Goal: Transaction & Acquisition: Purchase product/service

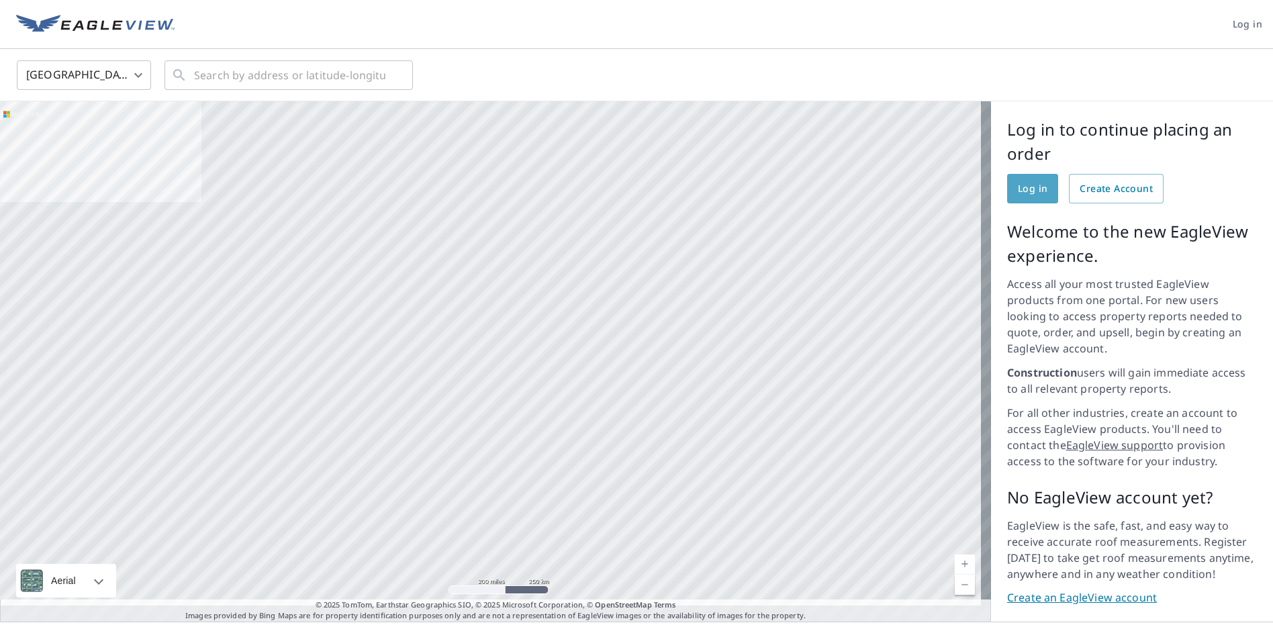
drag, startPoint x: 1020, startPoint y: 194, endPoint x: 1038, endPoint y: 195, distance: 18.1
click at [1020, 193] on span "Log in" at bounding box center [1033, 189] width 30 height 17
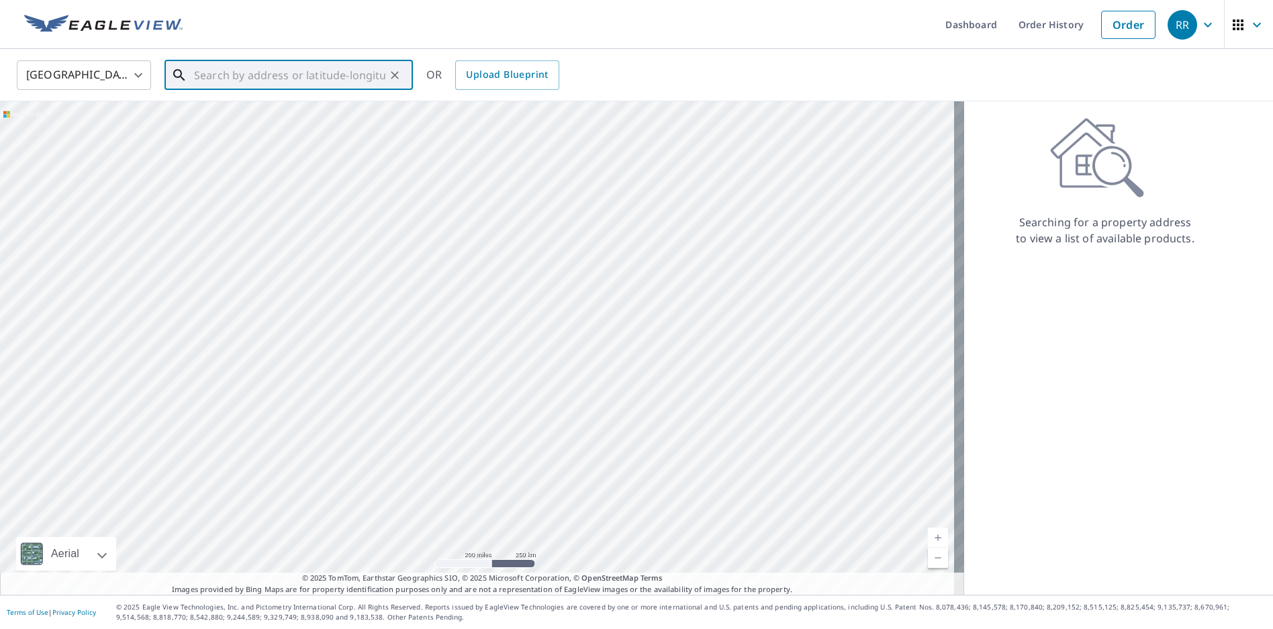
click at [225, 79] on input "text" at bounding box center [289, 75] width 191 height 38
click at [281, 128] on p "Saint Louis, MO 63108" at bounding box center [296, 128] width 211 height 13
type input "13 Westmoreland Pl Saint Louis, MO 63108"
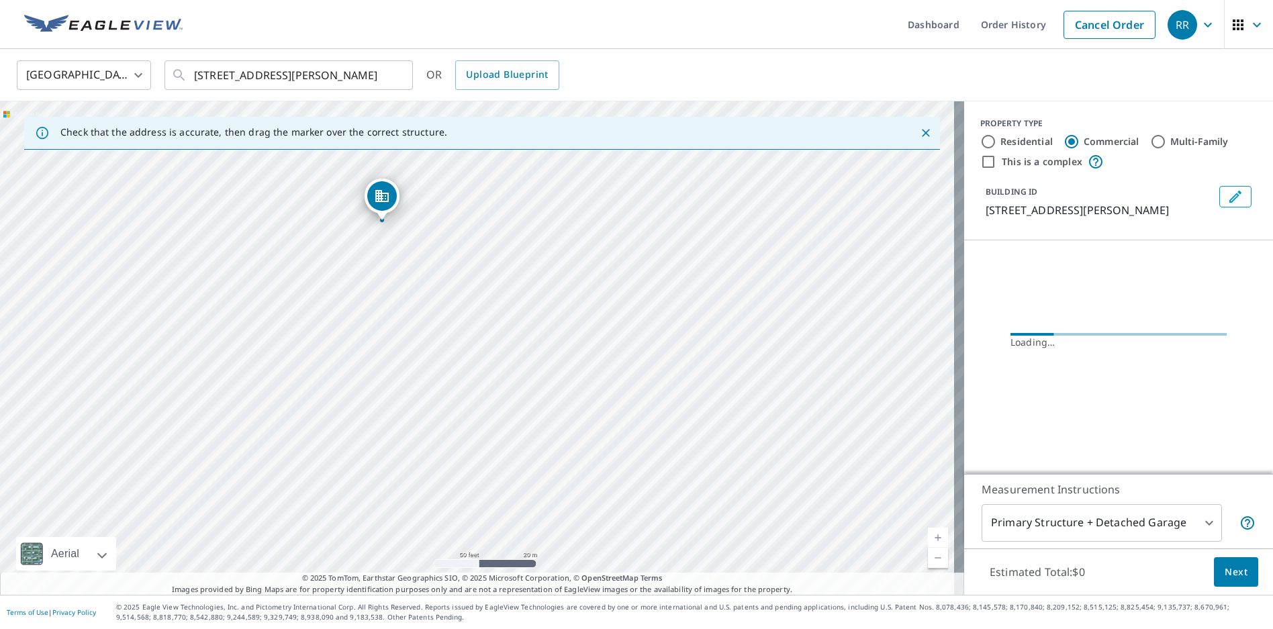
click at [385, 240] on div "13 Westmoreland Pl Saint Louis, MO 63108" at bounding box center [482, 348] width 964 height 494
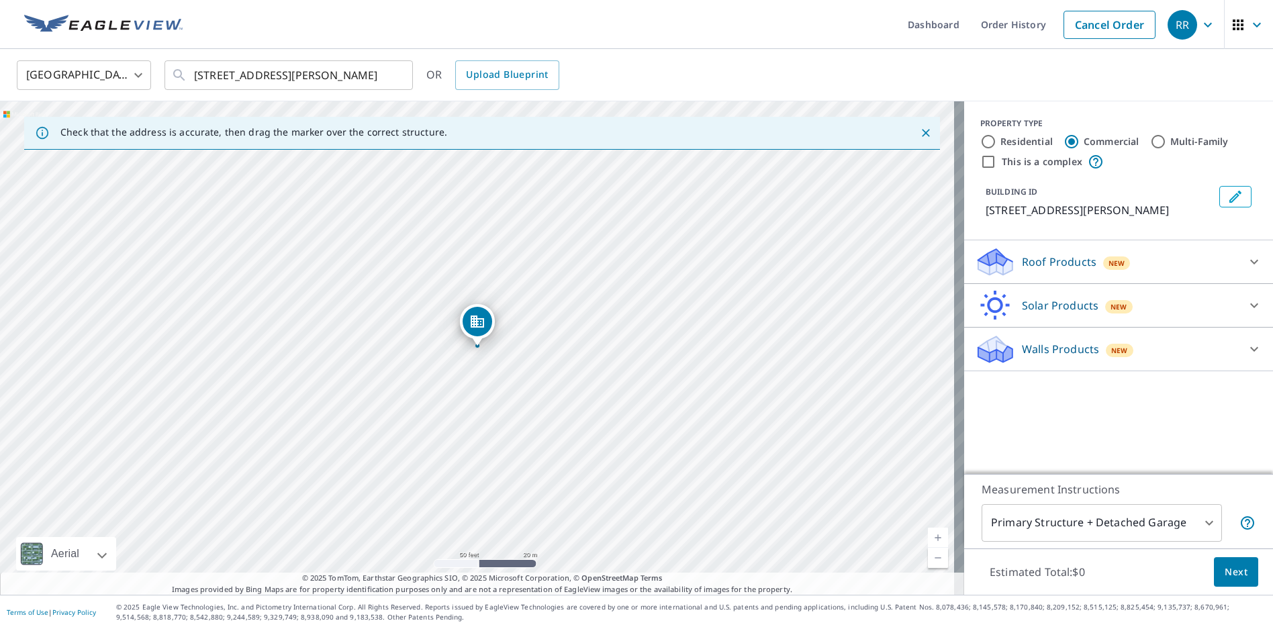
click at [473, 320] on icon "Dropped pin, building 1, Commercial property, 13 Westmoreland Pl Saint Louis, M…" at bounding box center [477, 322] width 13 height 12
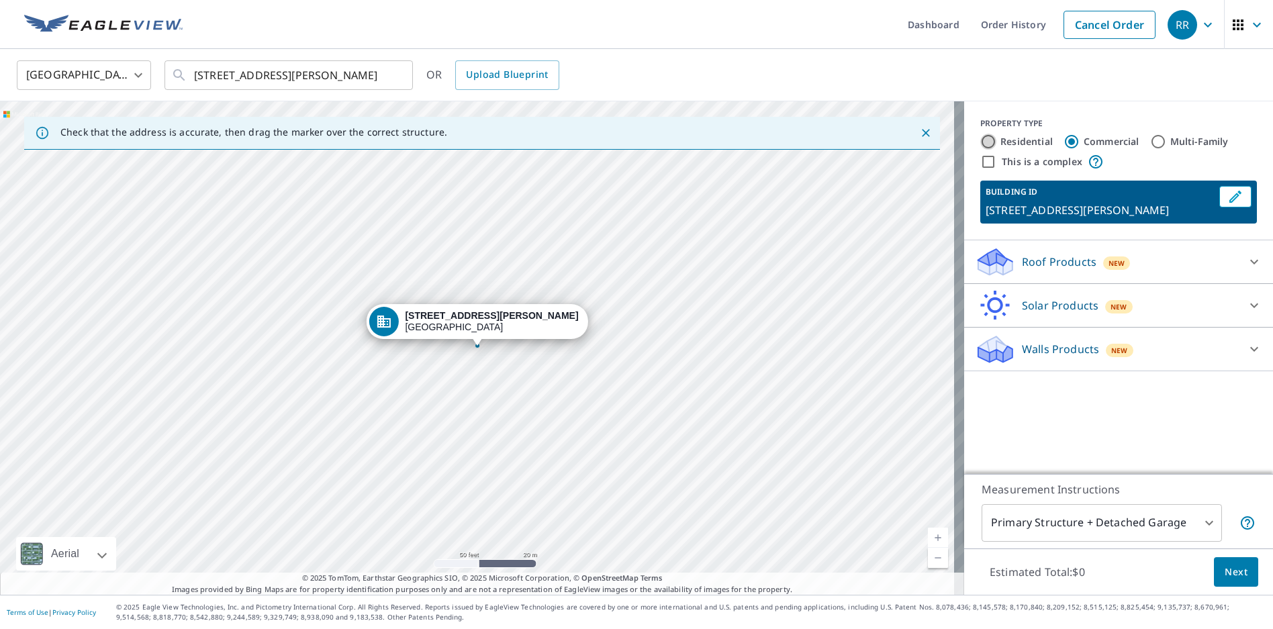
click at [980, 138] on input "Residential" at bounding box center [988, 142] width 16 height 16
radio input "true"
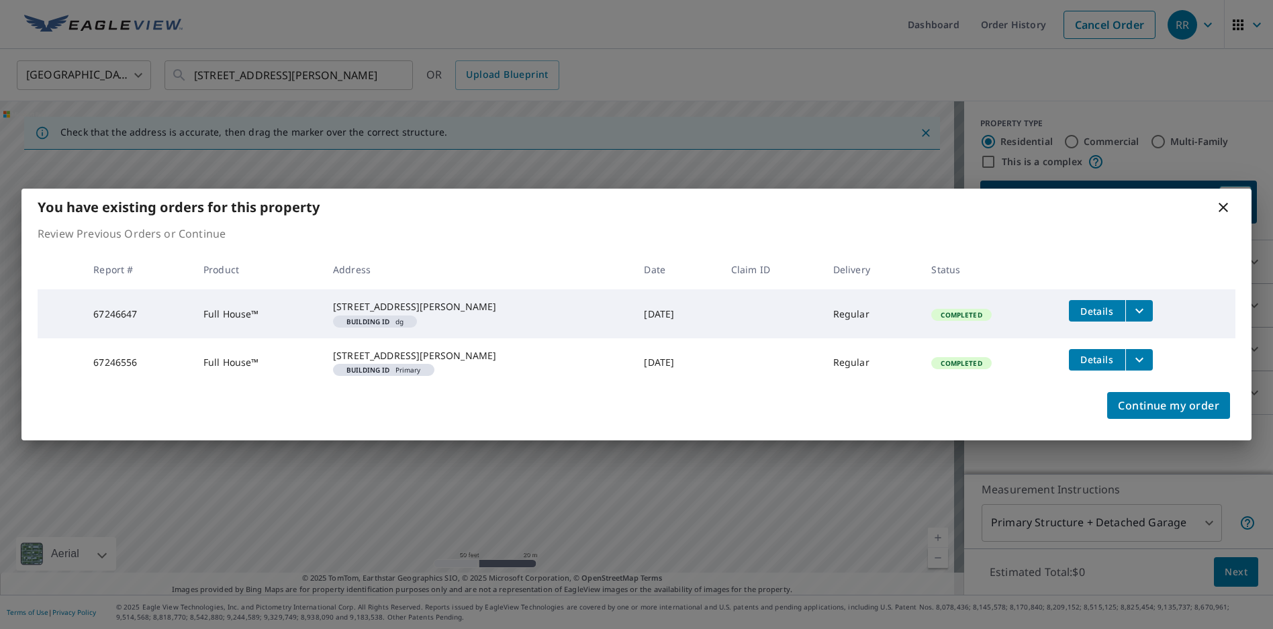
click at [1044, 261] on th "Status" at bounding box center [989, 270] width 137 height 40
click at [1142, 361] on button "filesDropdownBtn-67246556" at bounding box center [1139, 359] width 28 height 21
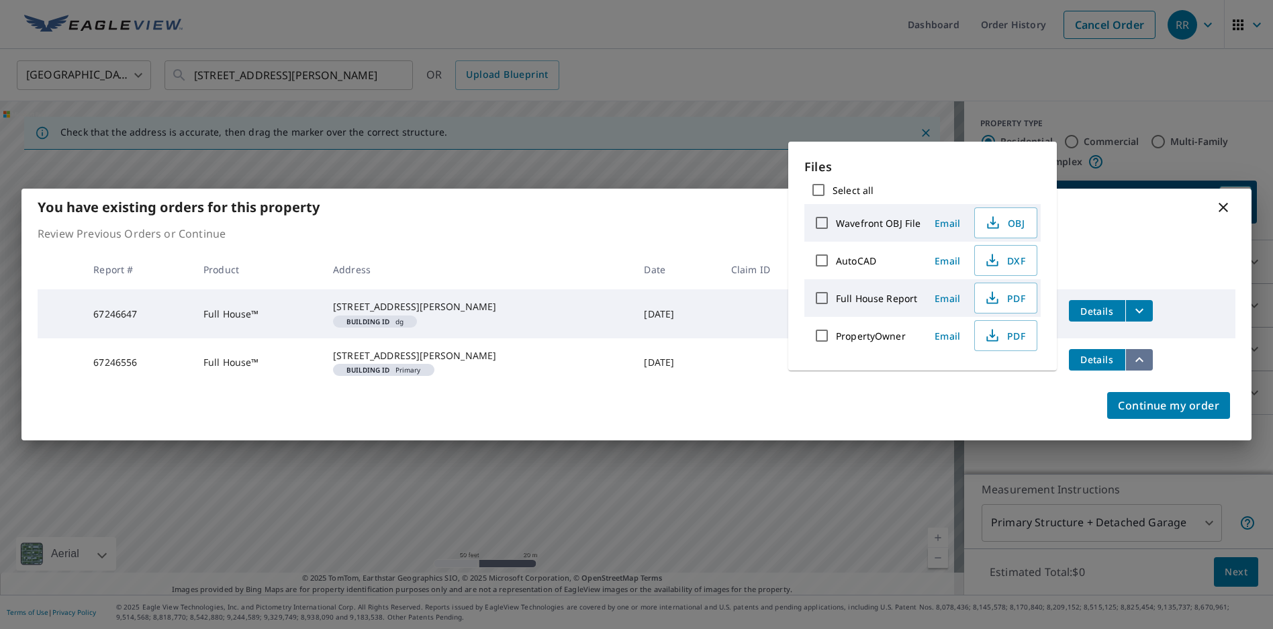
click at [1131, 361] on icon "filesDropdownBtn-67246556" at bounding box center [1139, 360] width 16 height 16
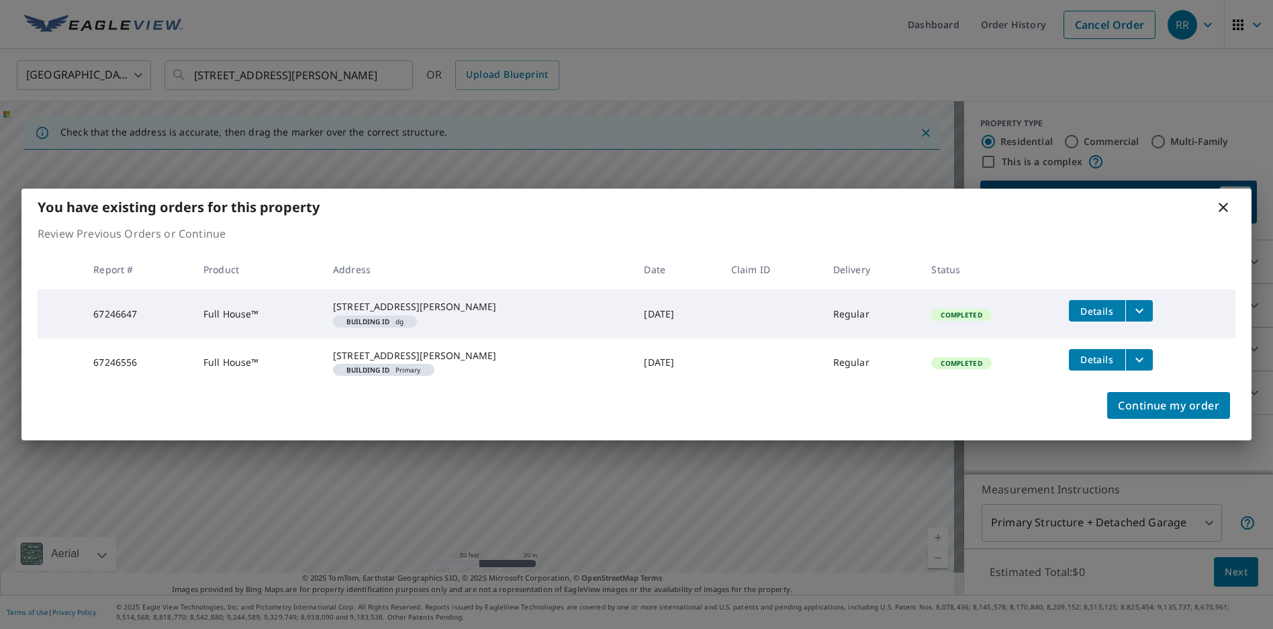
click at [1135, 362] on icon "filesDropdownBtn-67246556" at bounding box center [1139, 359] width 8 height 5
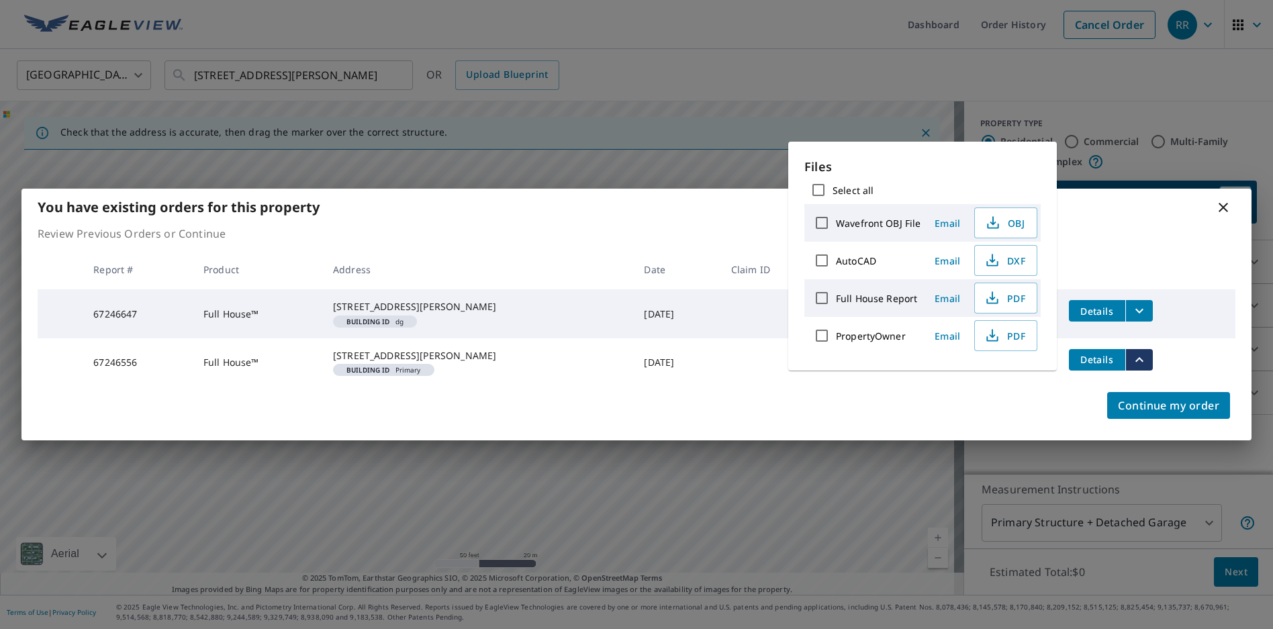
click at [836, 418] on div "Continue my order" at bounding box center [636, 414] width 1230 height 54
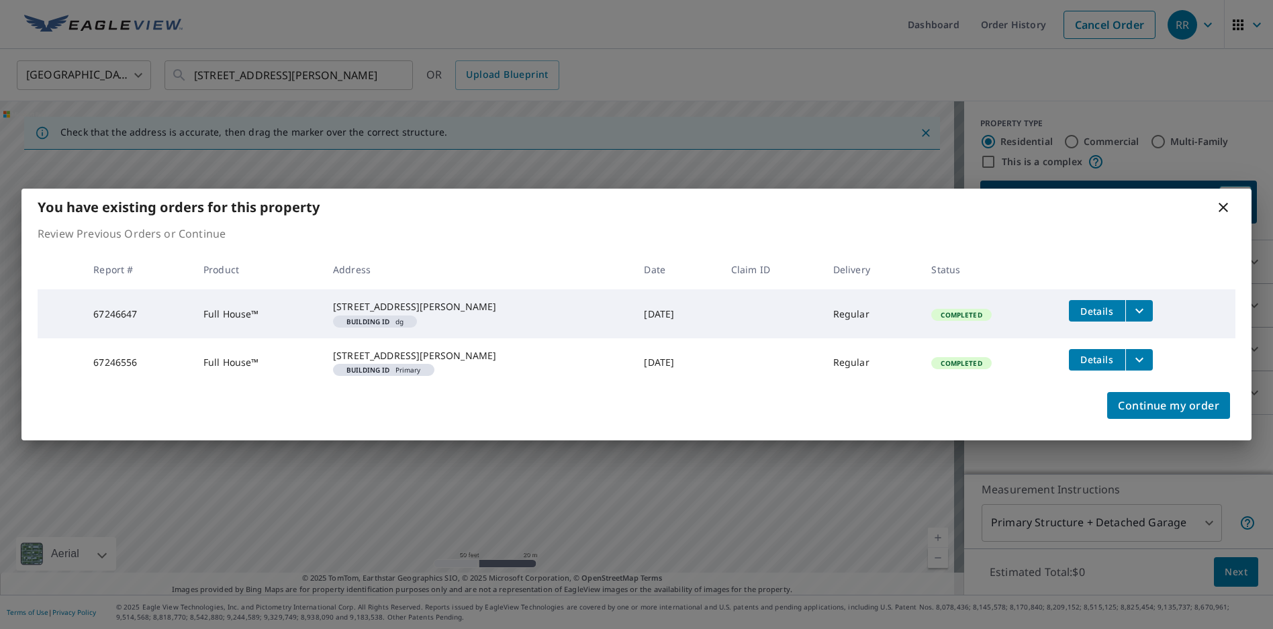
click at [422, 373] on span "Building ID Primary" at bounding box center [383, 370] width 91 height 7
click at [1127, 371] on td "Details" at bounding box center [1146, 359] width 177 height 43
click at [1131, 367] on icon "filesDropdownBtn-67246556" at bounding box center [1139, 360] width 16 height 16
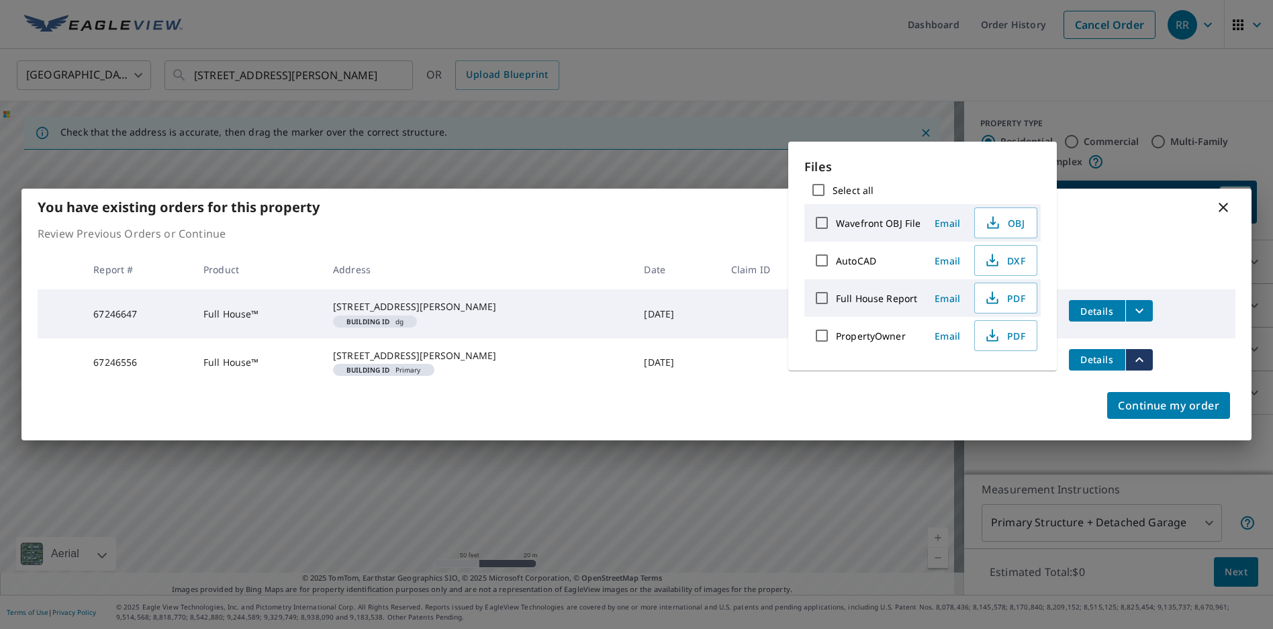
click at [829, 417] on div "Continue my order" at bounding box center [636, 414] width 1230 height 54
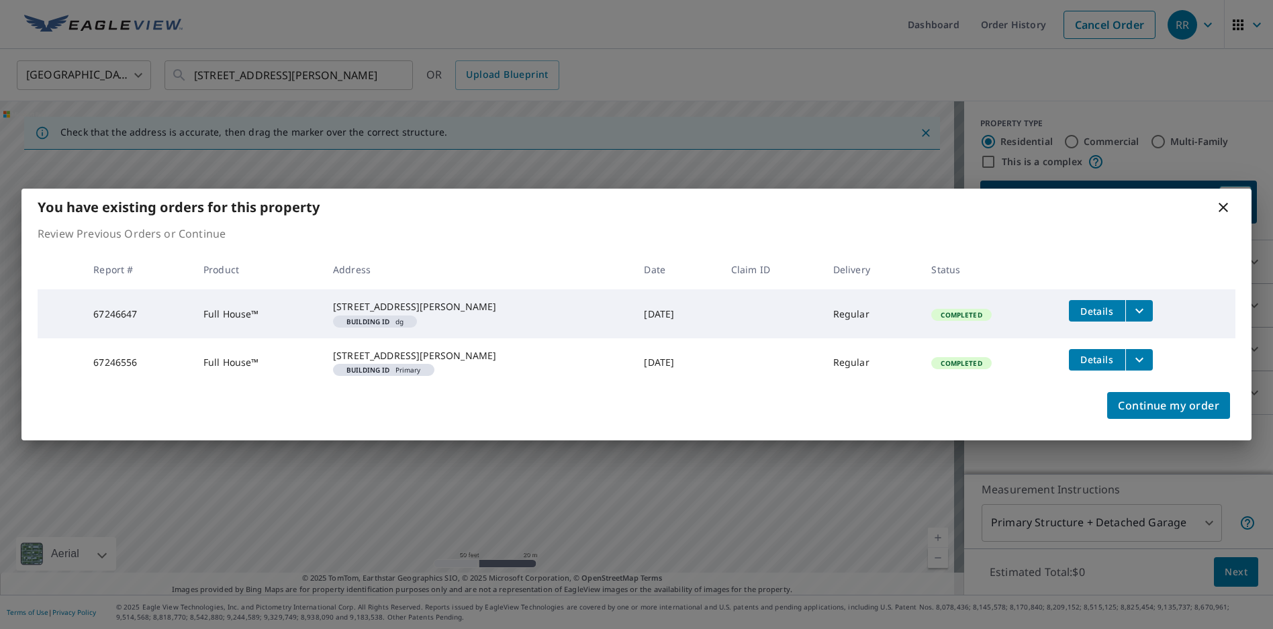
click at [390, 322] on em "Building ID" at bounding box center [368, 321] width 44 height 7
click at [1137, 300] on button "filesDropdownBtn-67246647" at bounding box center [1139, 310] width 28 height 21
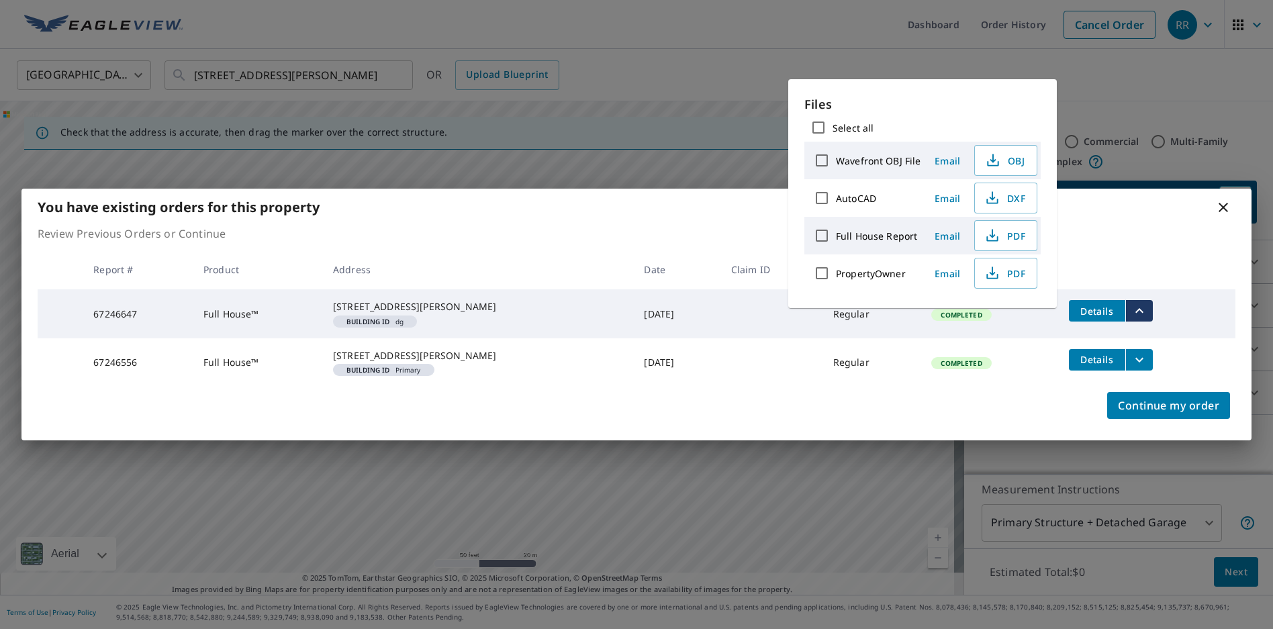
click at [571, 440] on div "Continue my order" at bounding box center [636, 414] width 1230 height 54
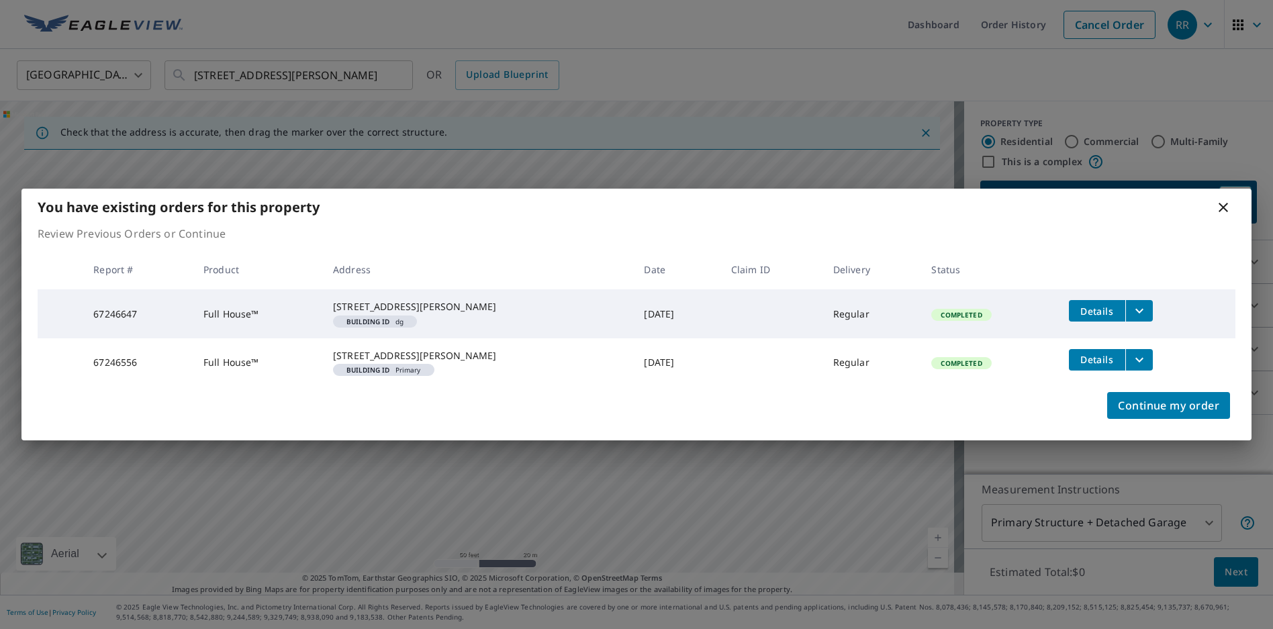
click at [1222, 203] on icon at bounding box center [1223, 207] width 9 height 9
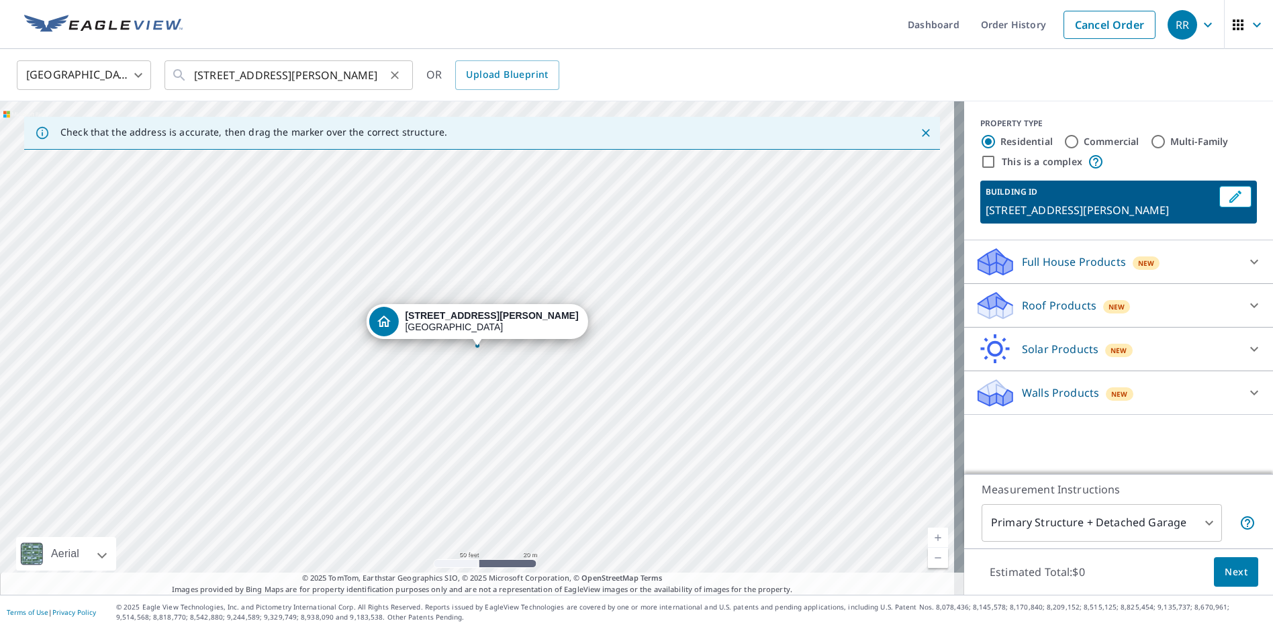
click at [391, 75] on icon "Clear" at bounding box center [394, 74] width 13 height 13
click at [242, 77] on input "text" at bounding box center [289, 75] width 191 height 38
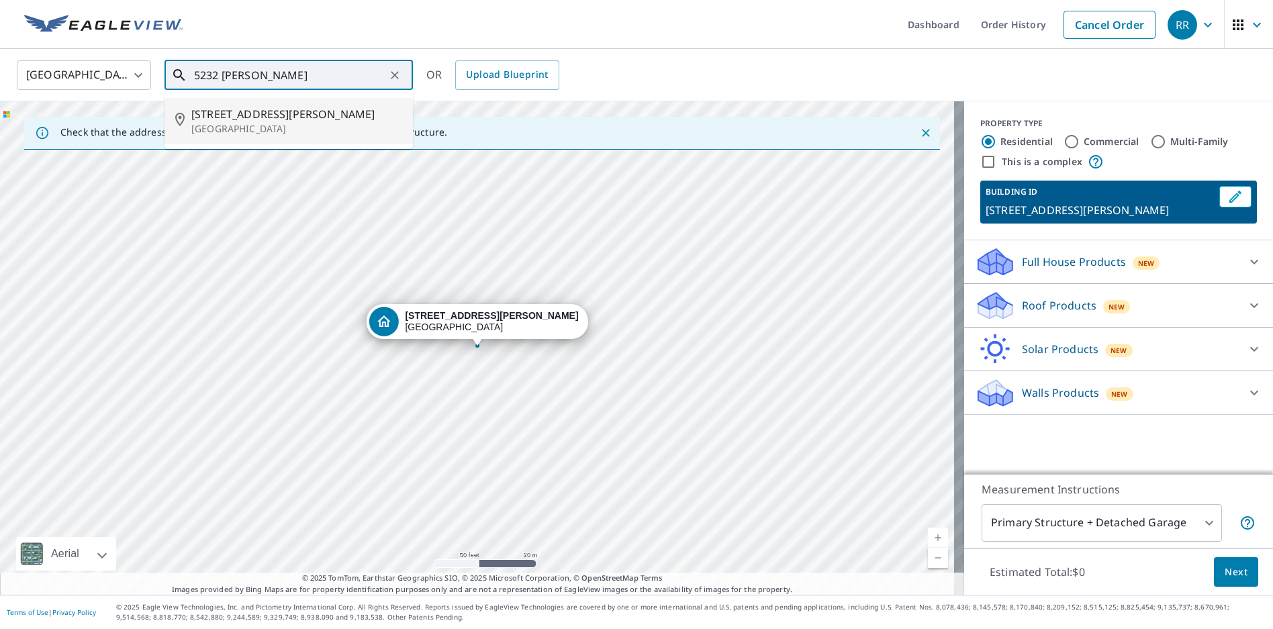
click at [265, 122] on p "Saint Louis, MO 63108" at bounding box center [296, 128] width 211 height 13
type input "5232 Waterman Blvd Saint Louis, MO 63108"
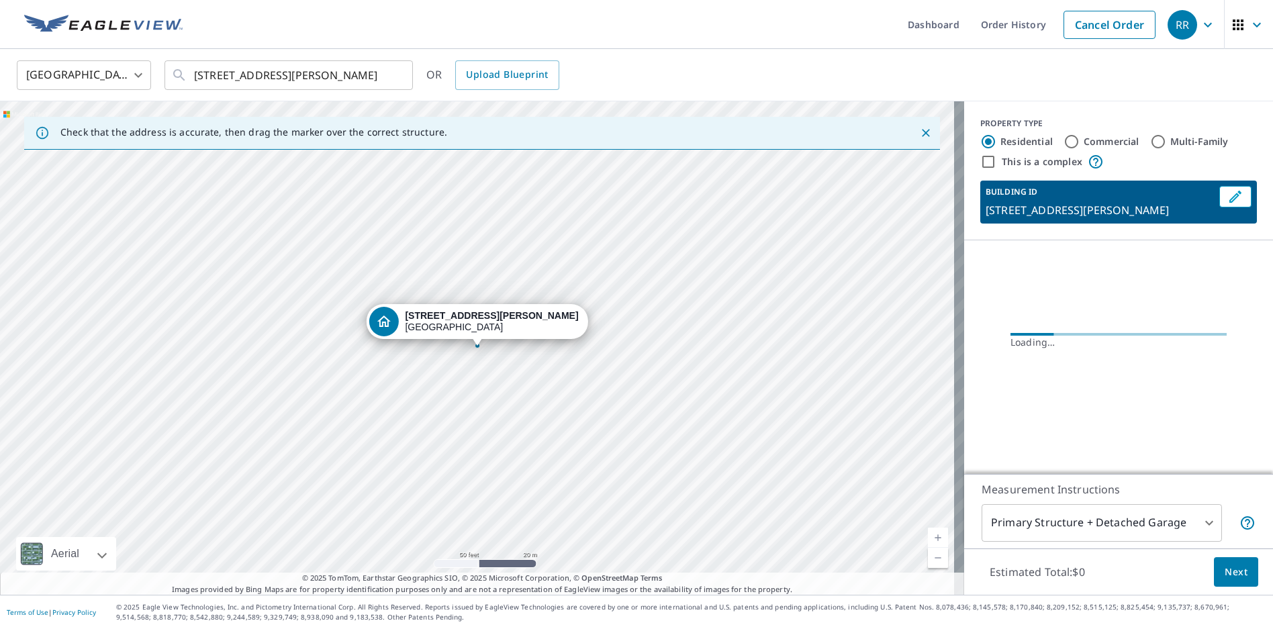
click at [479, 358] on div "5232 Waterman Blvd Saint Louis, MO 63108" at bounding box center [482, 348] width 964 height 494
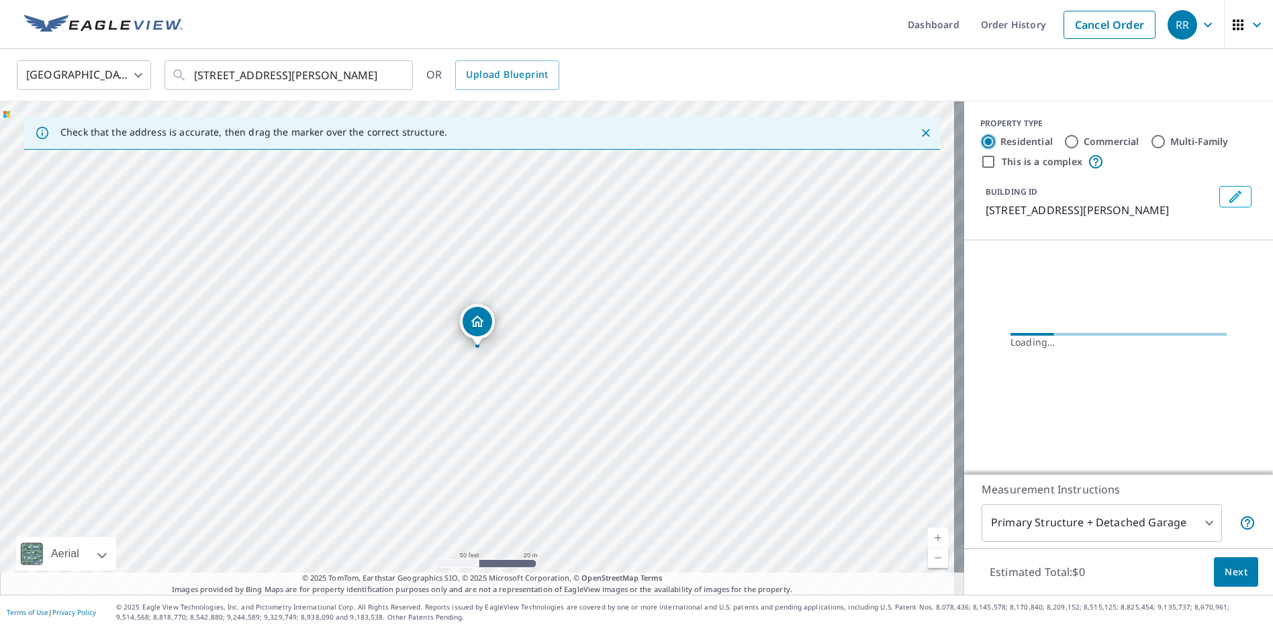
click at [980, 138] on input "Residential" at bounding box center [988, 142] width 16 height 16
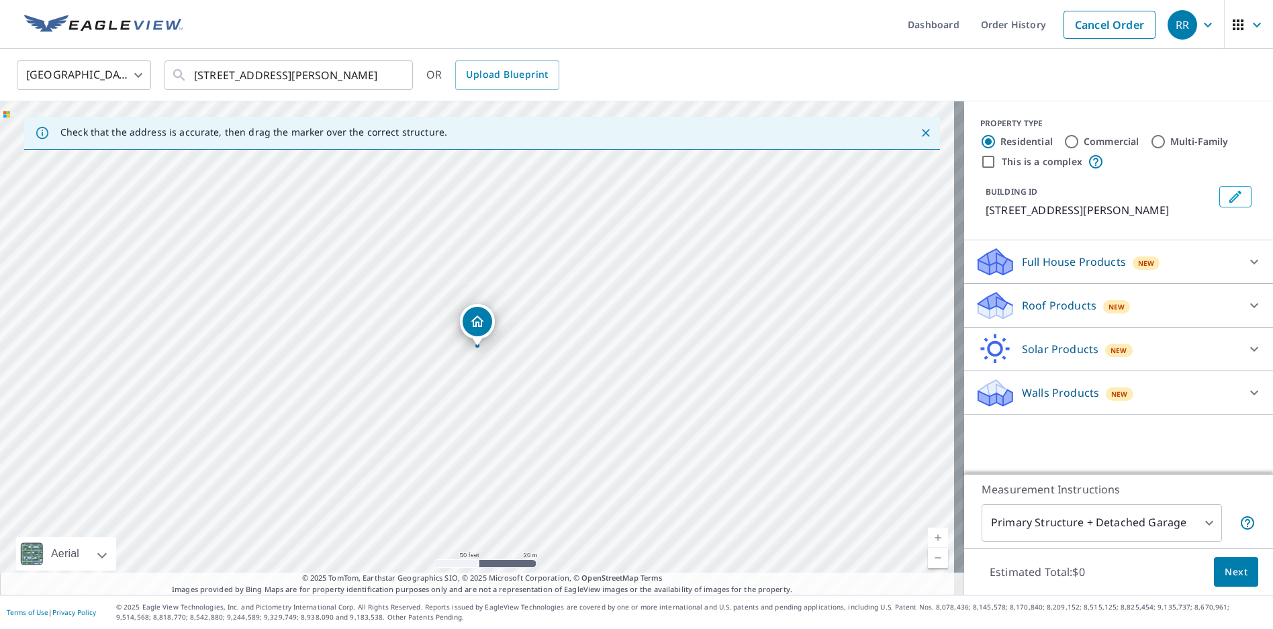
click at [1051, 270] on p "Full House Products" at bounding box center [1074, 262] width 104 height 16
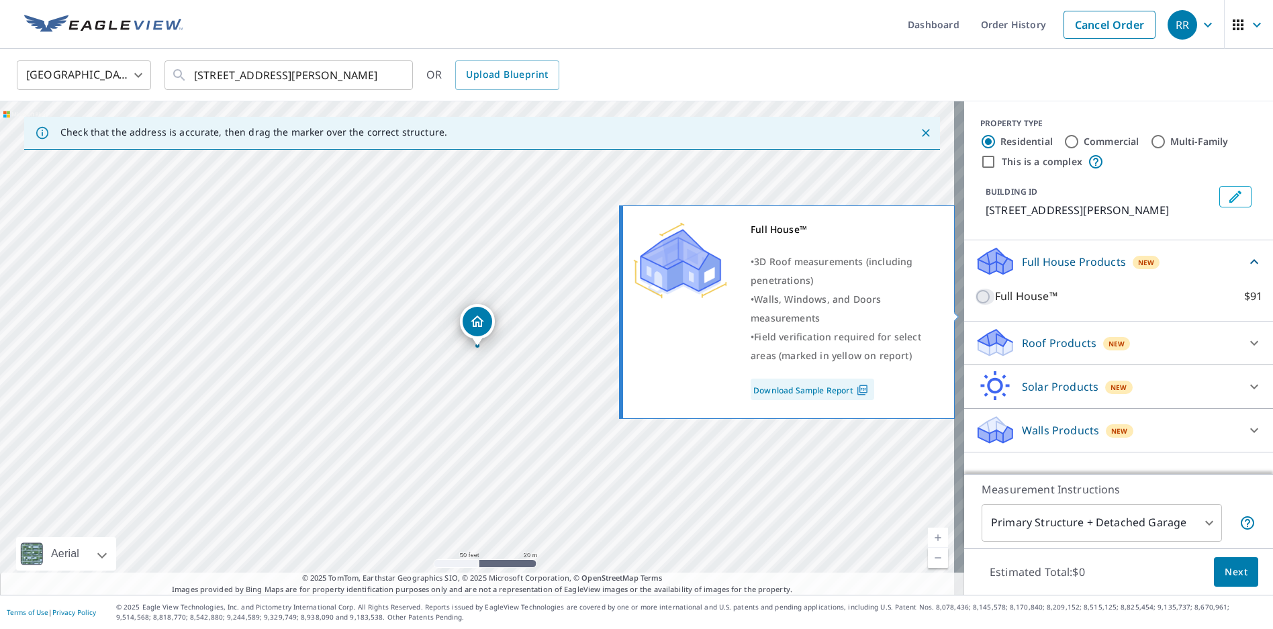
click at [975, 305] on input "Full House™ $91" at bounding box center [985, 297] width 20 height 16
checkbox input "true"
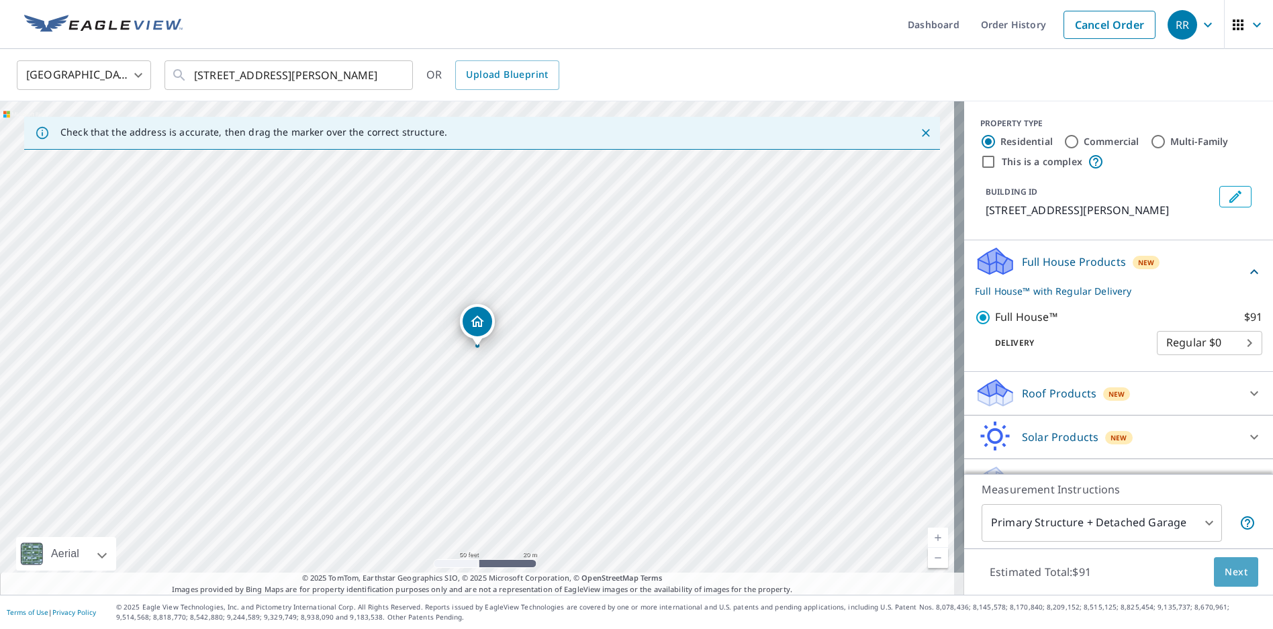
click at [1231, 584] on button "Next" at bounding box center [1236, 572] width 44 height 30
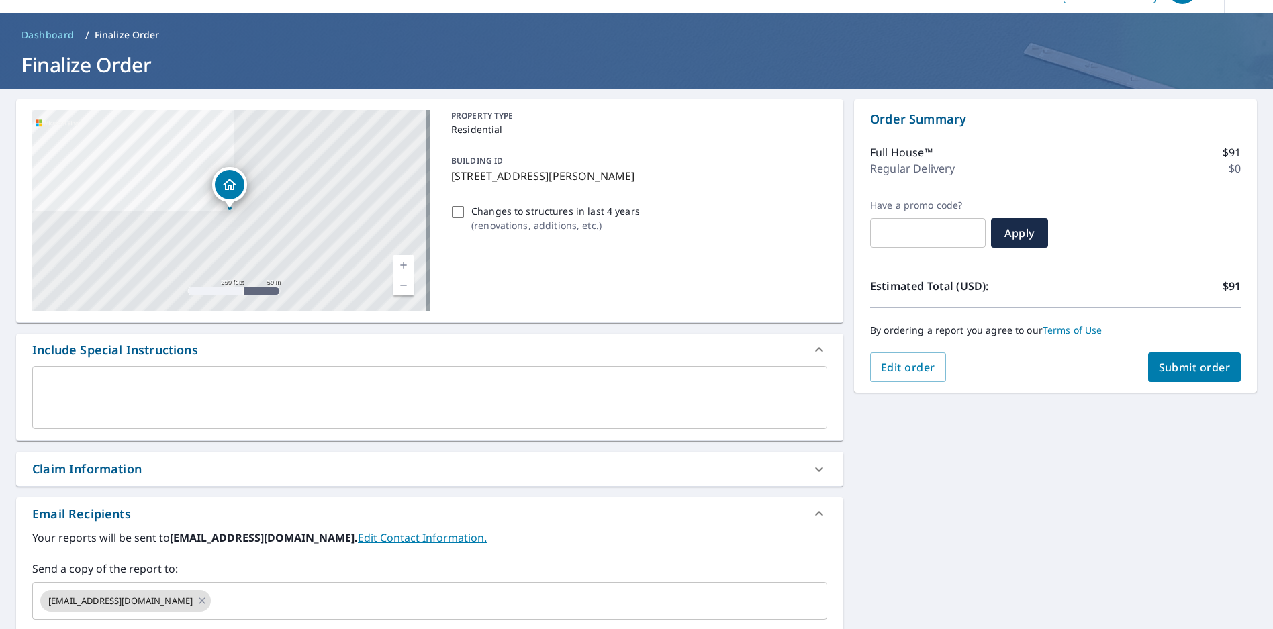
scroll to position [67, 0]
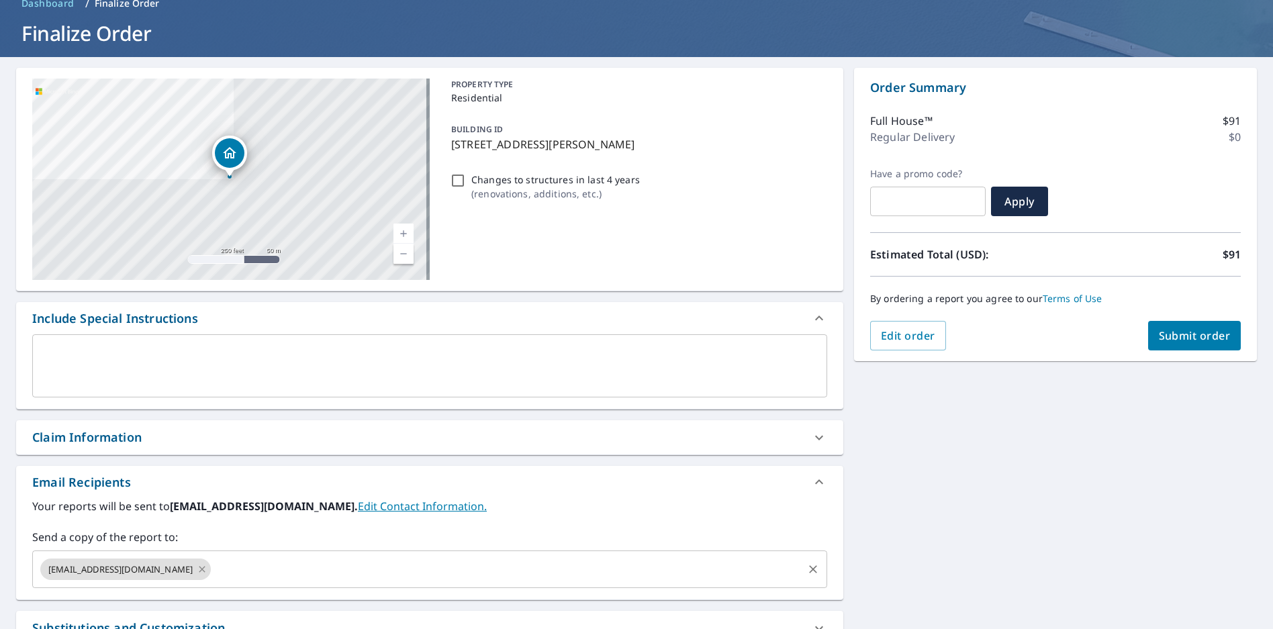
click at [205, 568] on icon at bounding box center [202, 569] width 6 height 6
click at [97, 571] on input "text" at bounding box center [419, 570] width 763 height 26
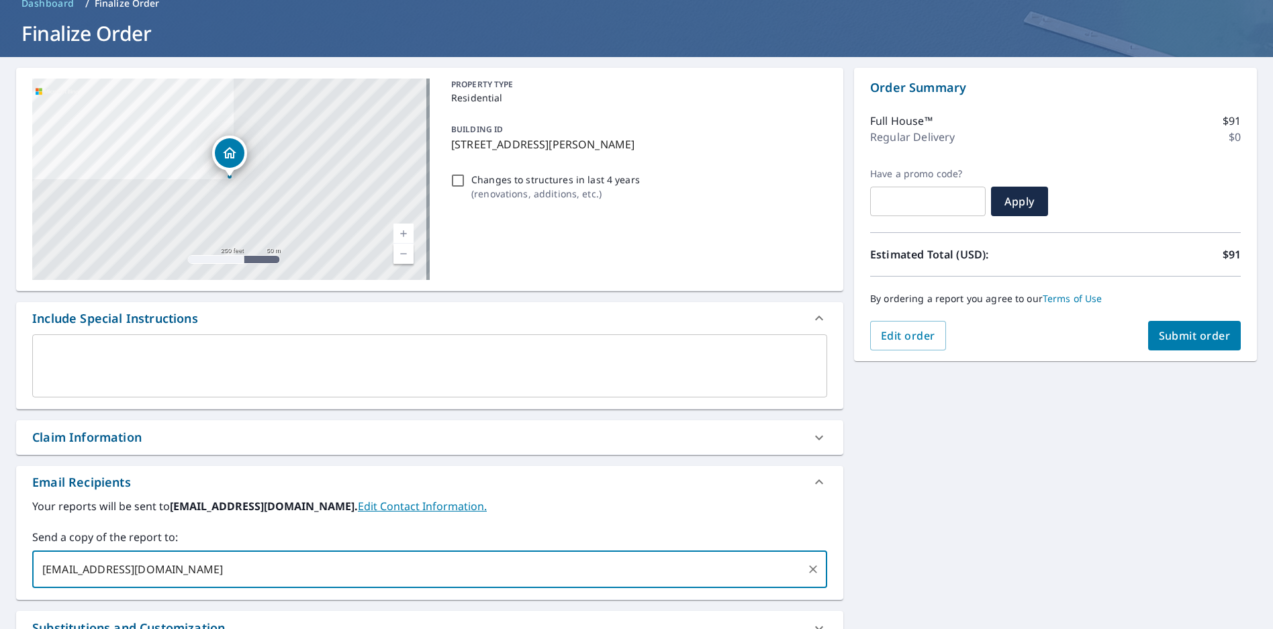
type input "nmeyers@historicexteriors.com"
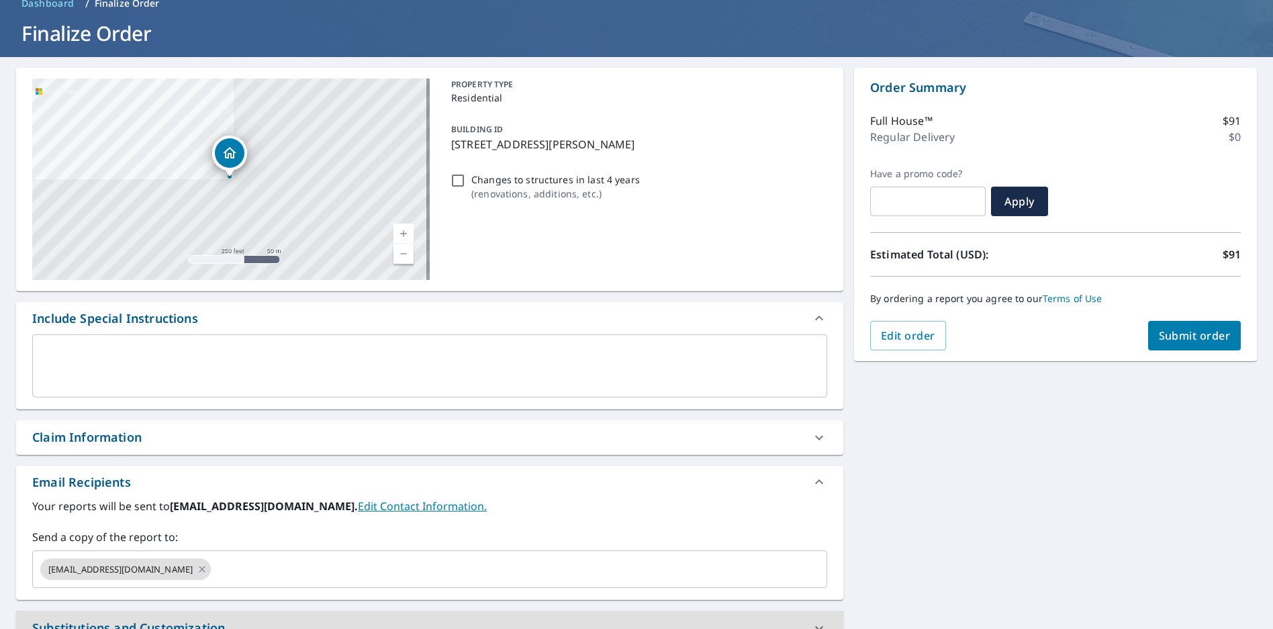
scroll to position [83, 0]
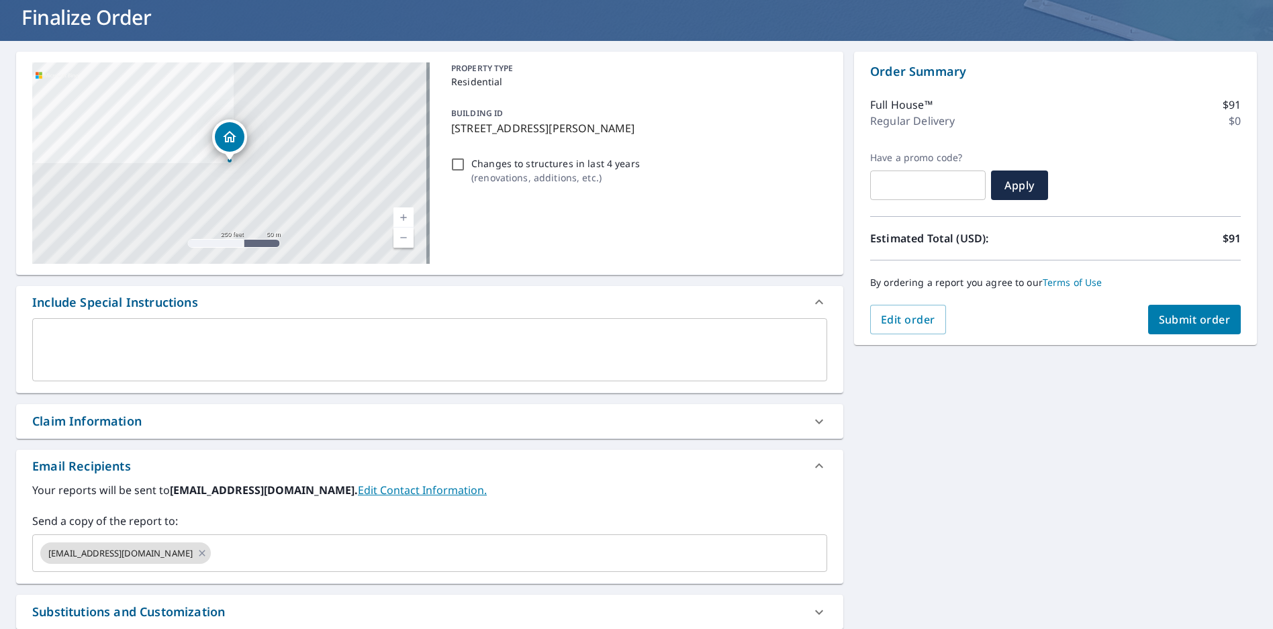
click at [971, 549] on div "5232 Waterman Blvd Saint Louis, MO 63108 Aerial Road A standard road map Aerial…" at bounding box center [636, 384] width 1273 height 687
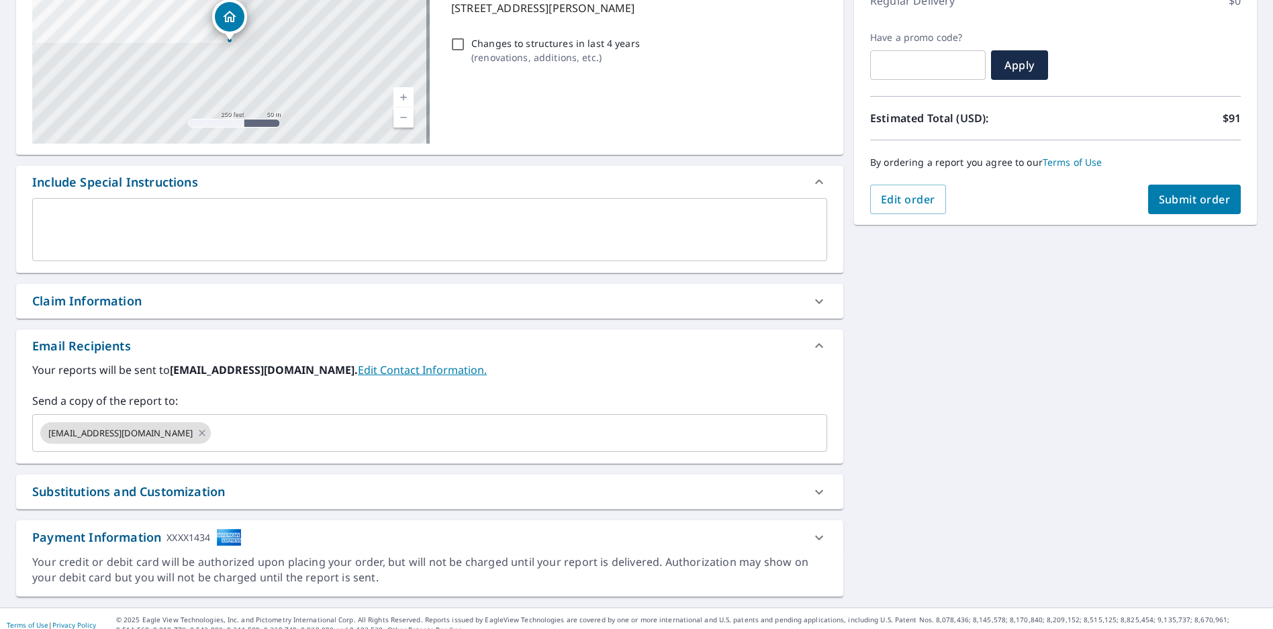
scroll to position [216, 0]
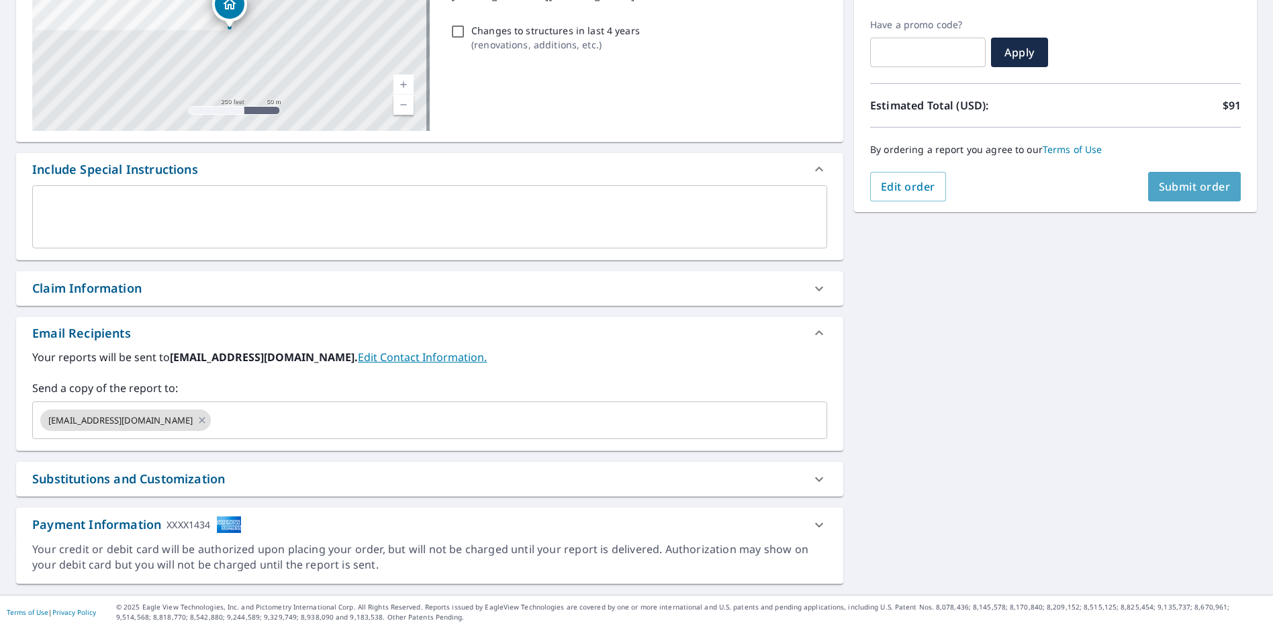
click at [1202, 192] on span "Submit order" at bounding box center [1195, 186] width 72 height 15
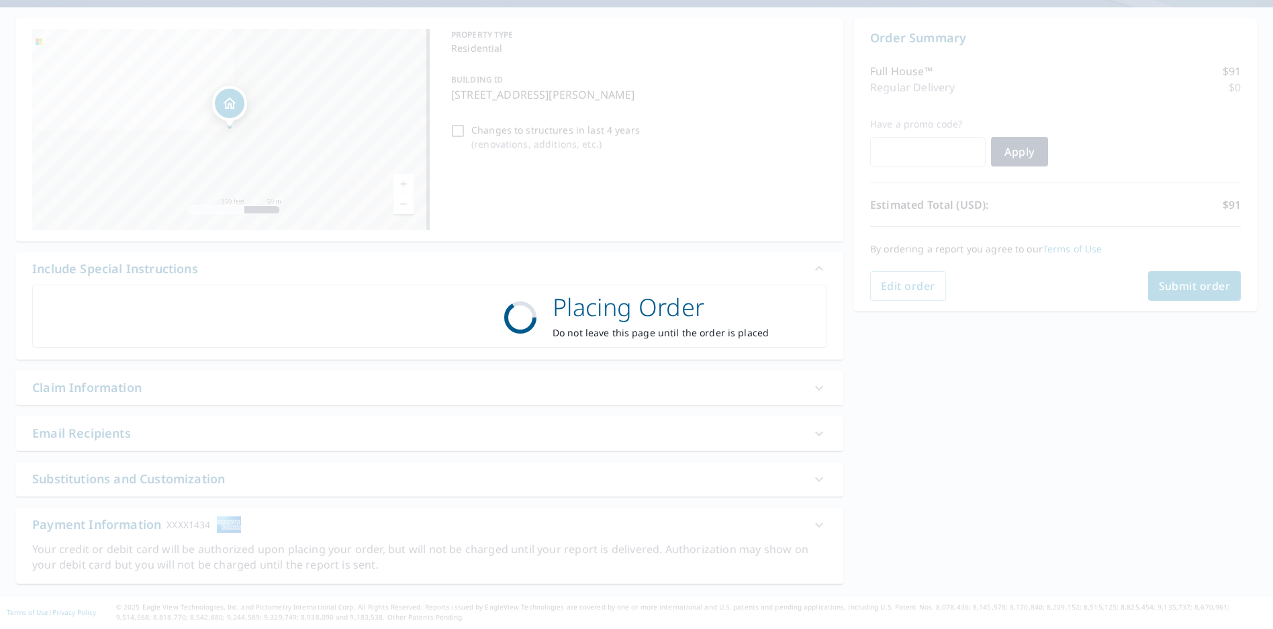
scroll to position [117, 0]
